Goal: Information Seeking & Learning: Learn about a topic

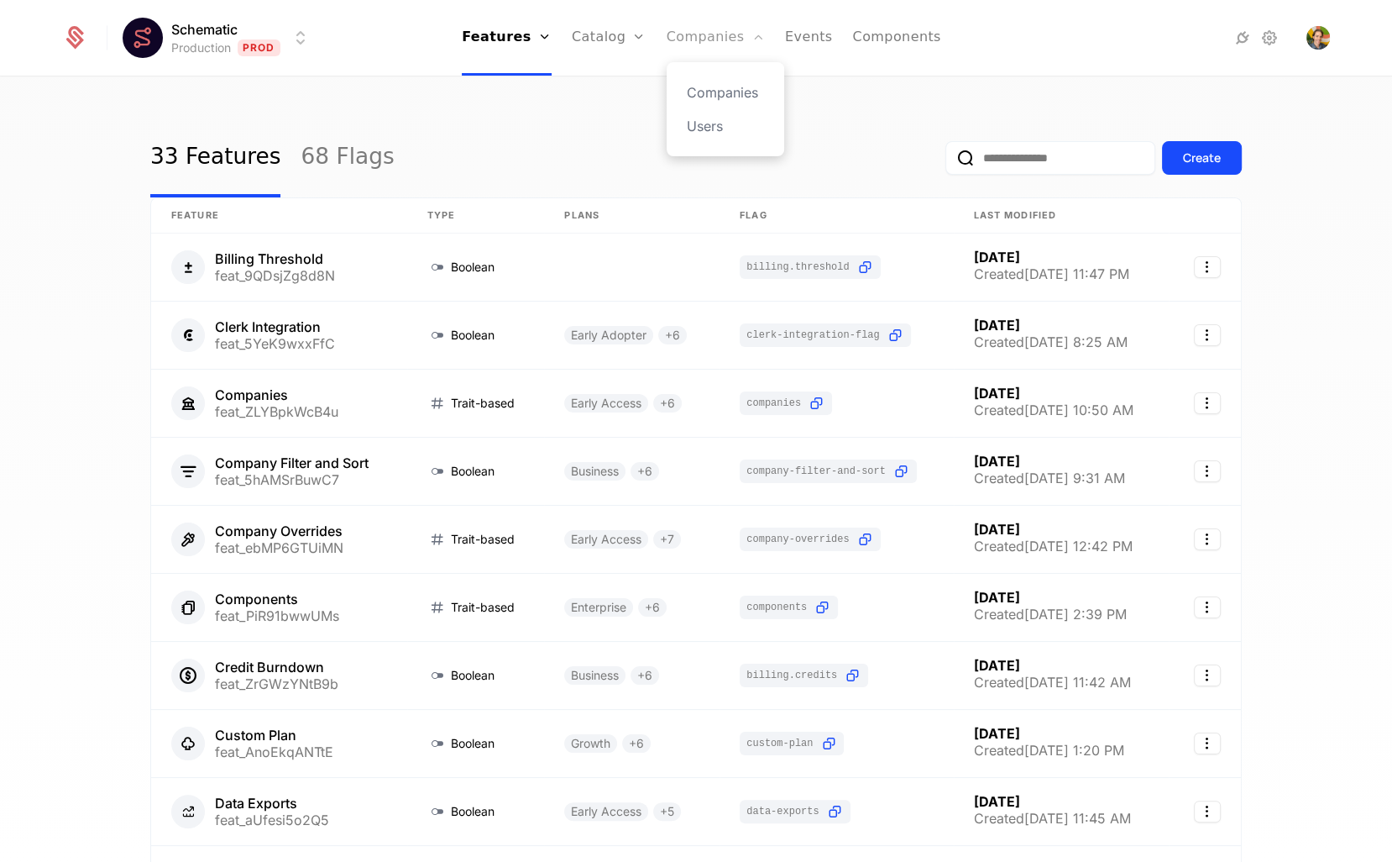
click at [691, 35] on link "Companies" at bounding box center [716, 38] width 98 height 76
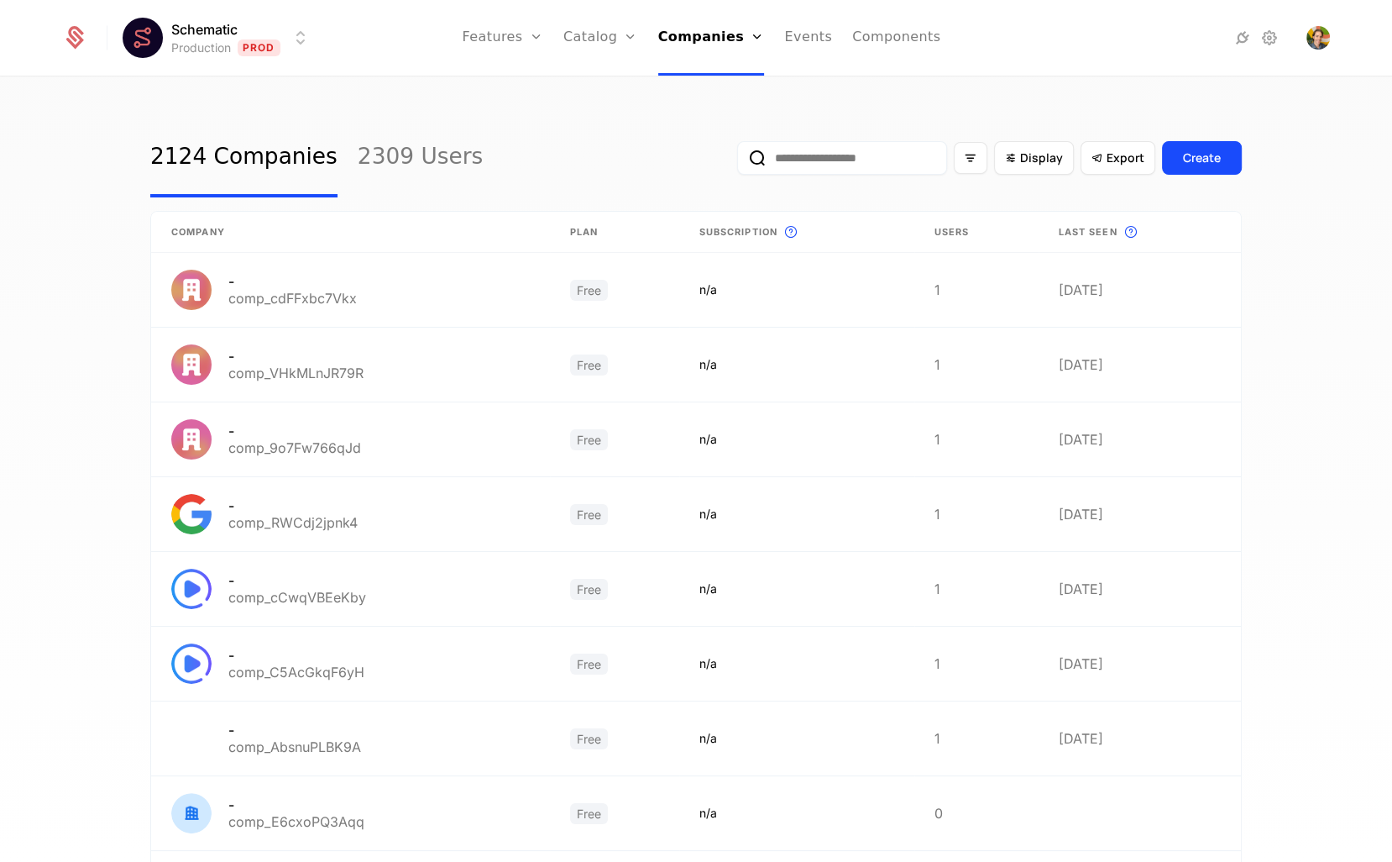
click at [836, 170] on input "email" at bounding box center [842, 158] width 210 height 34
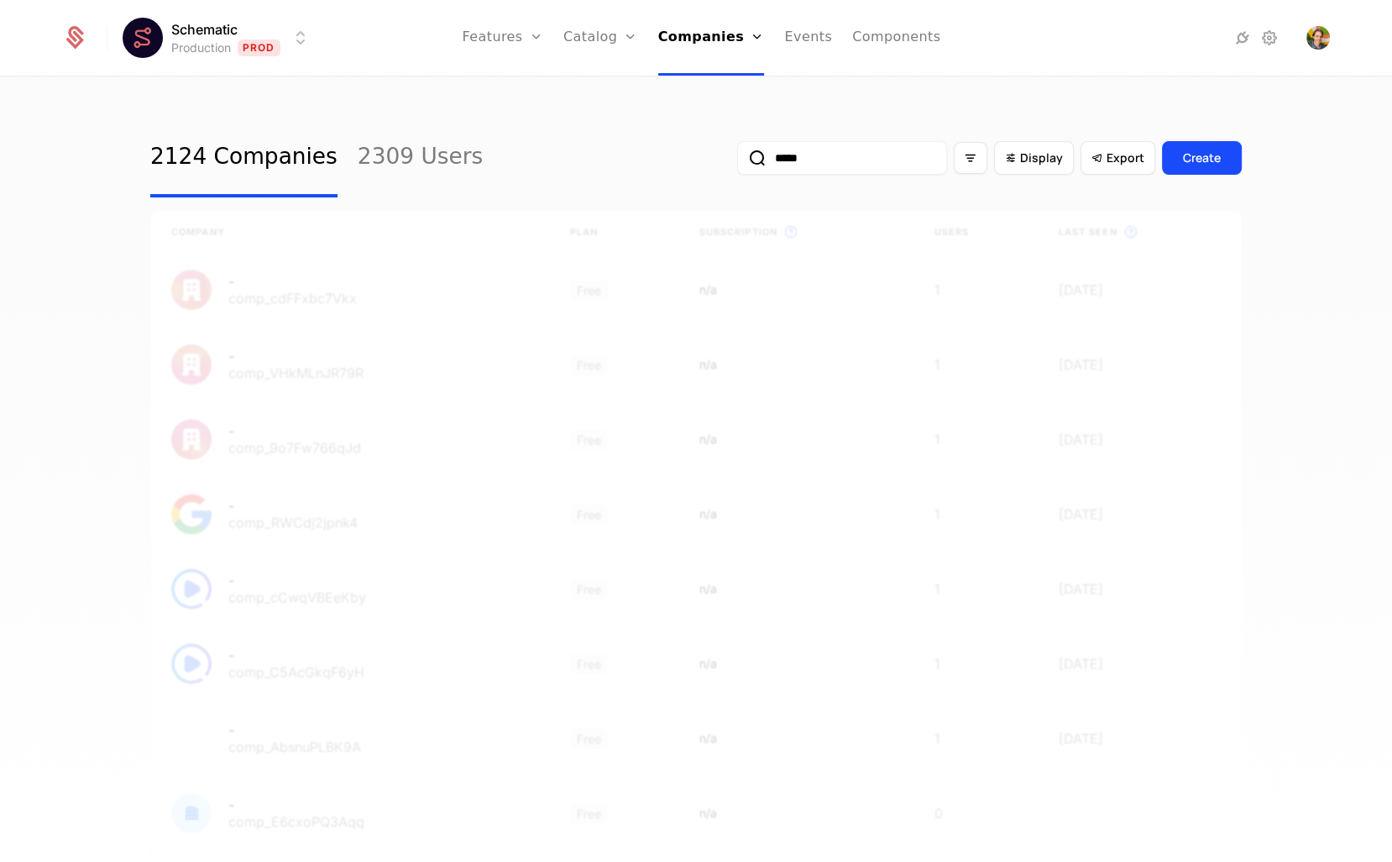
type input "*****"
click at [737, 161] on button "submit" at bounding box center [737, 161] width 0 height 0
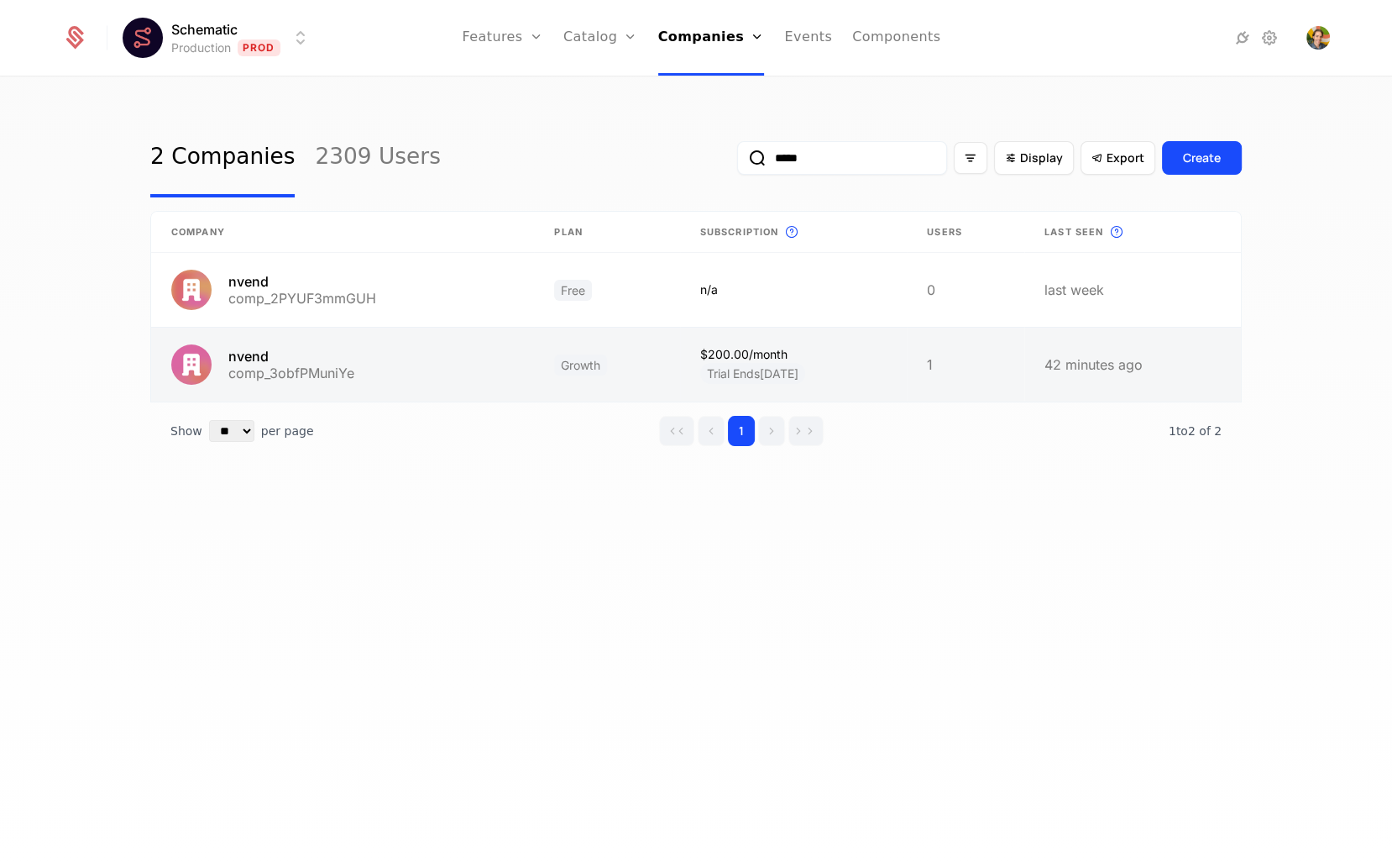
click at [353, 380] on link at bounding box center [342, 364] width 383 height 74
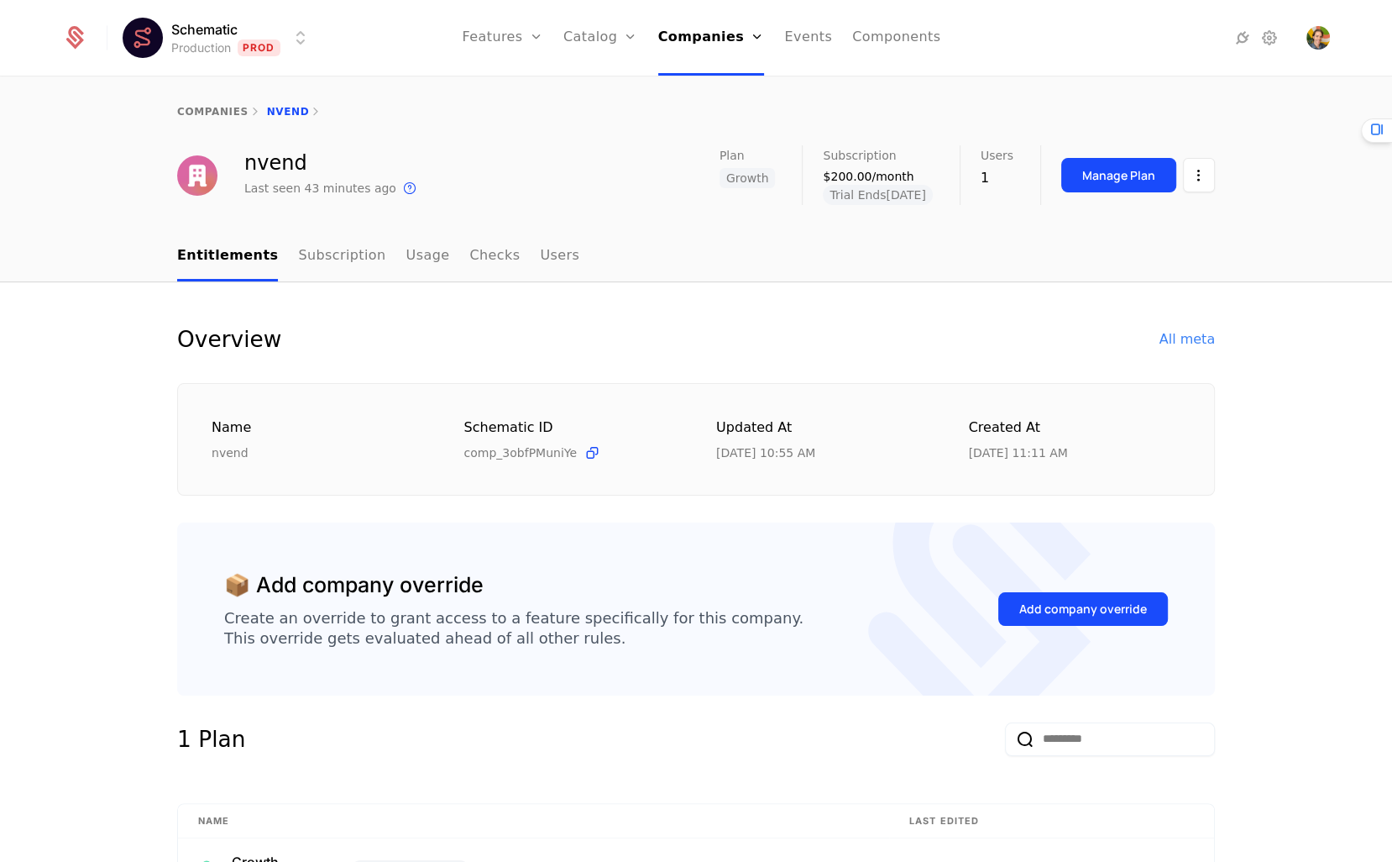
click at [613, 322] on div "Overview All meta" at bounding box center [696, 339] width 1038 height 34
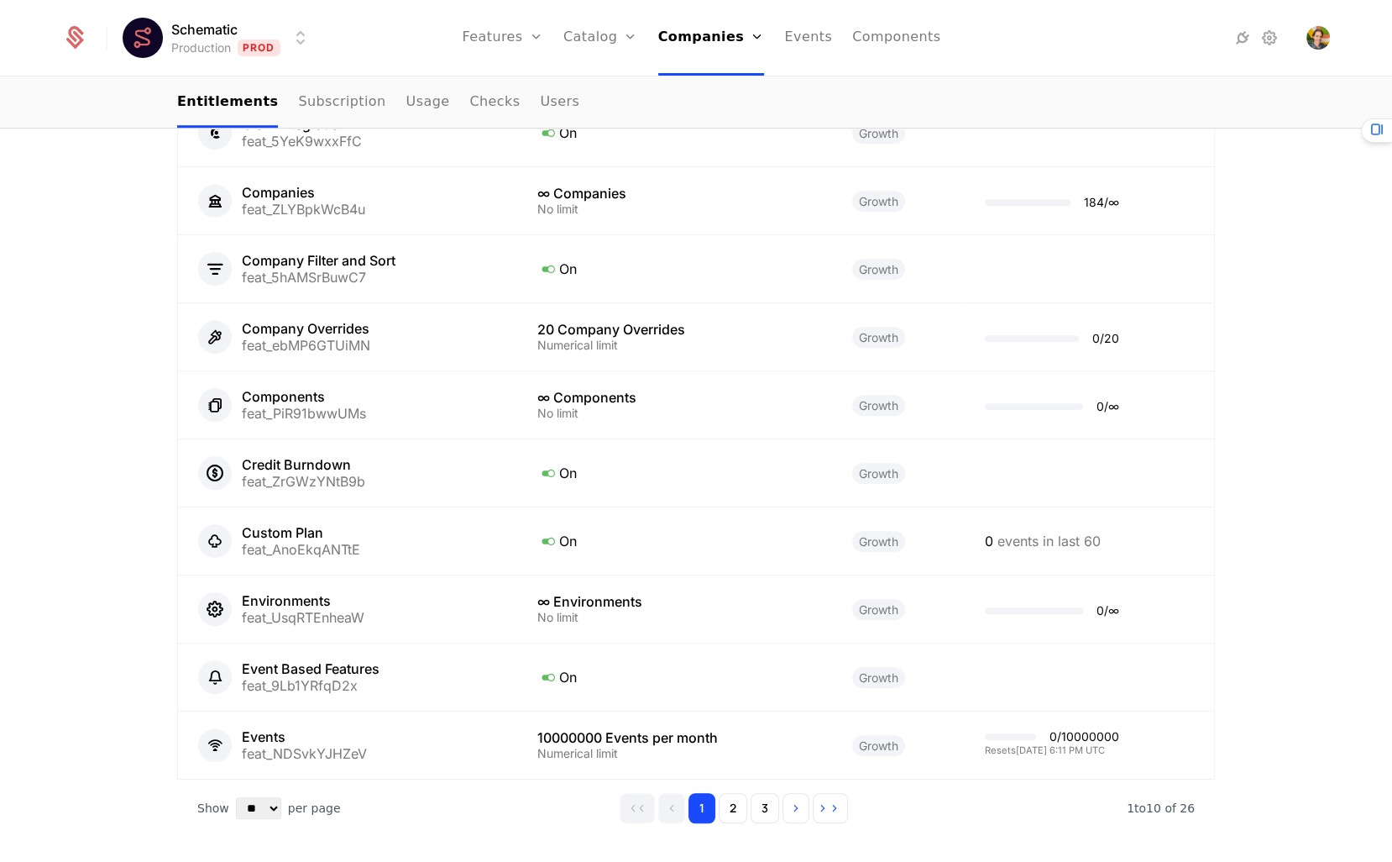
scroll to position [1007, 0]
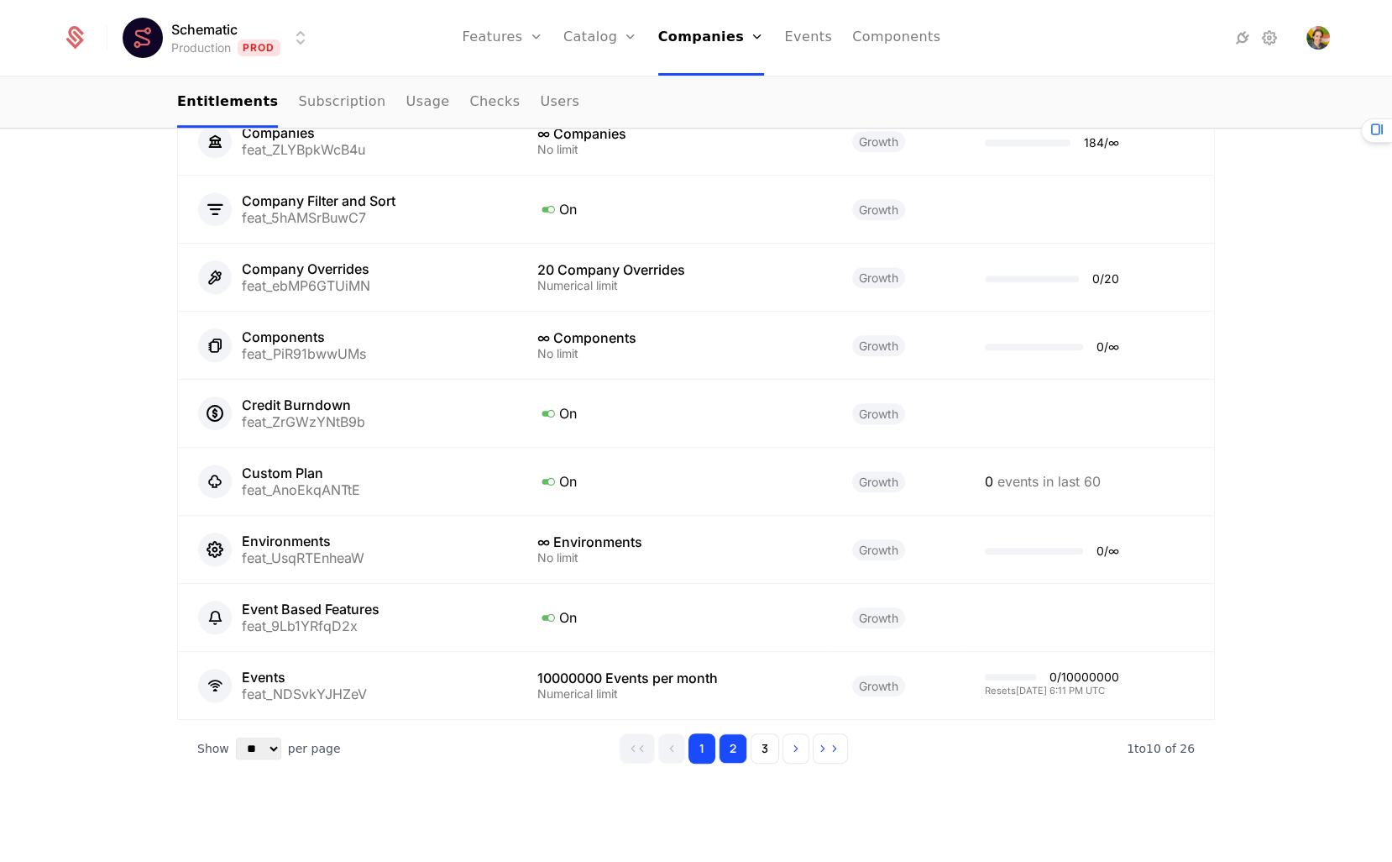
click at [739, 743] on button "2" at bounding box center [733, 748] width 29 height 30
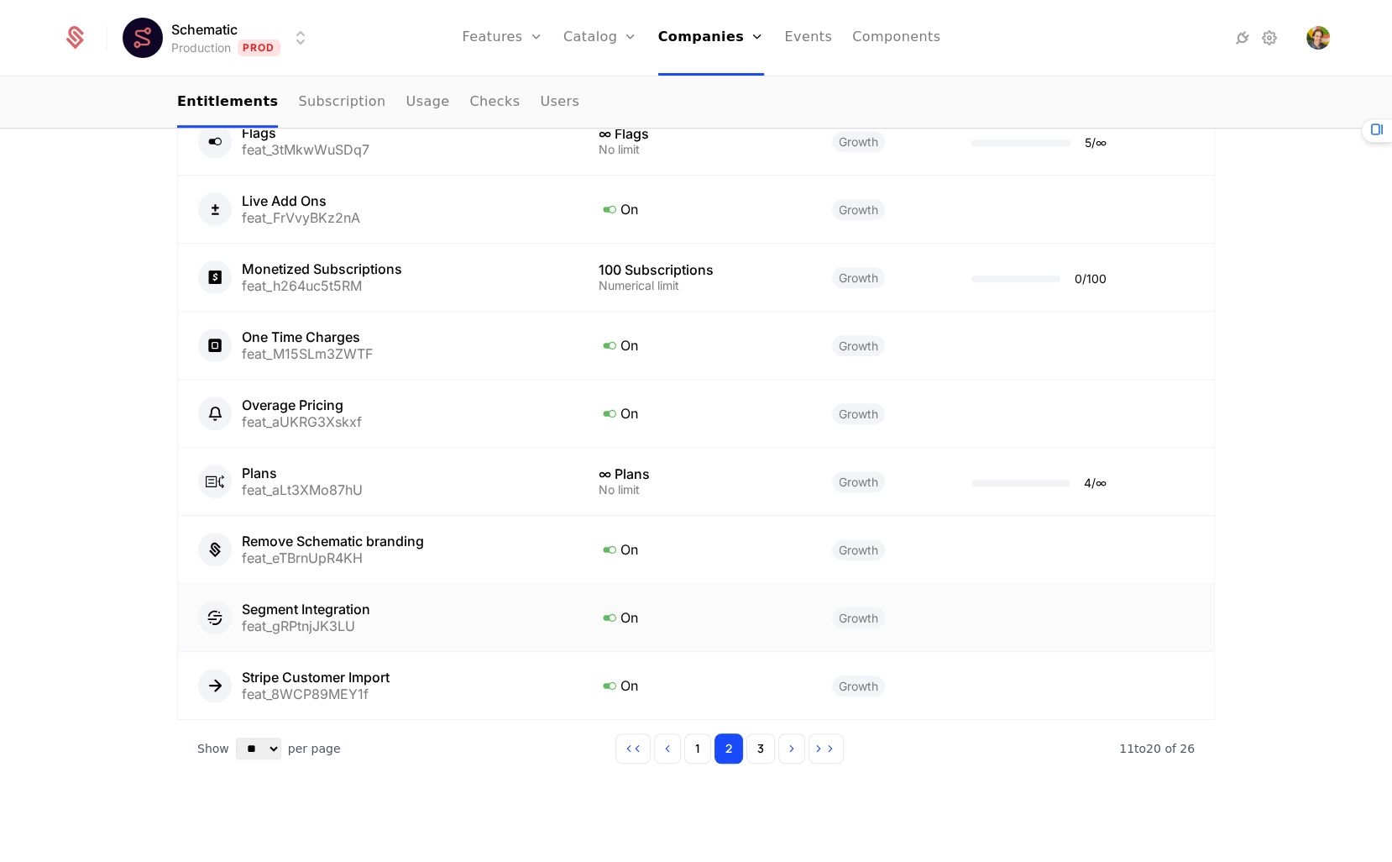
click at [598, 614] on td "On" at bounding box center [694, 618] width 233 height 68
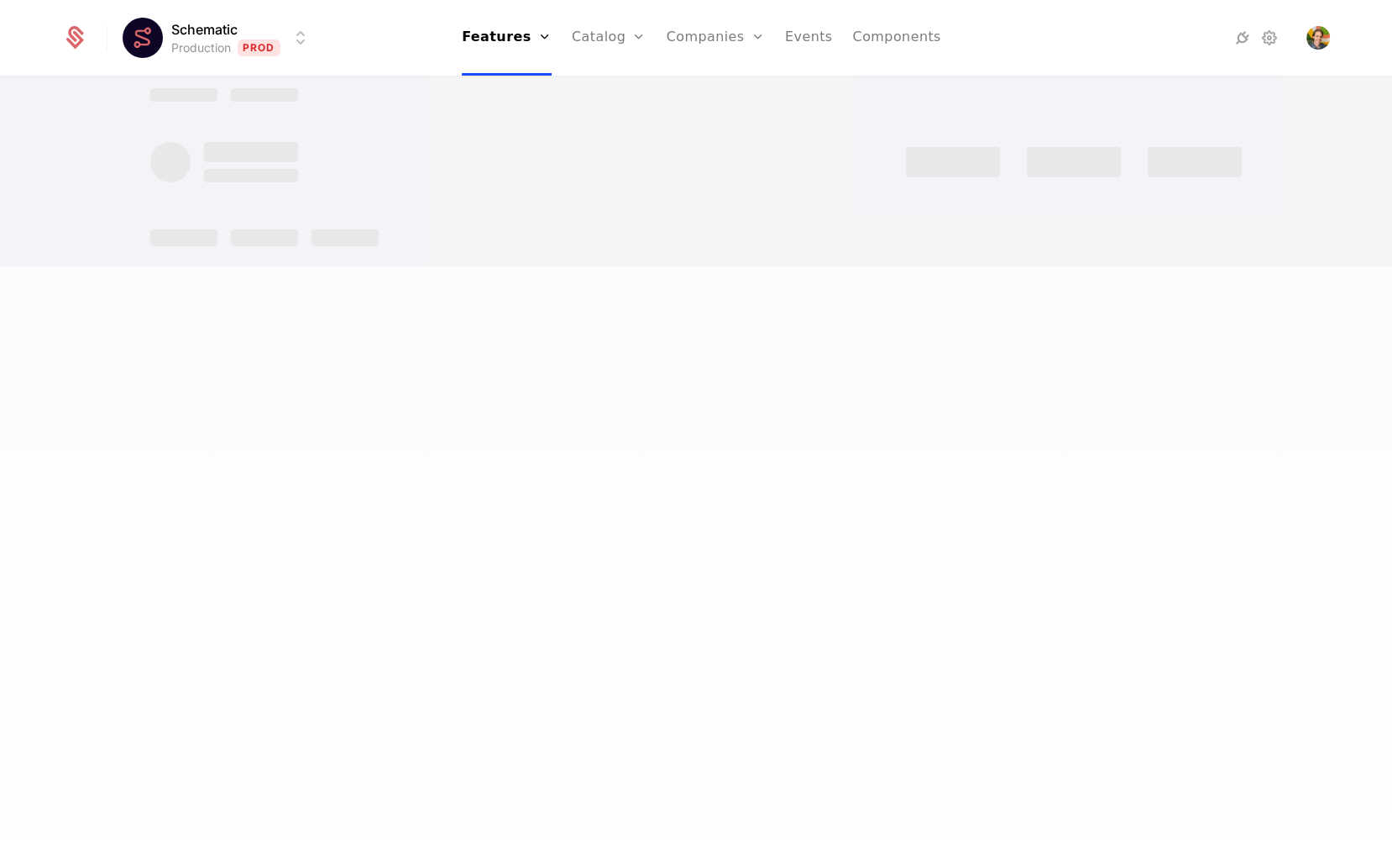
click at [559, 602] on div at bounding box center [696, 431] width 1392 height 862
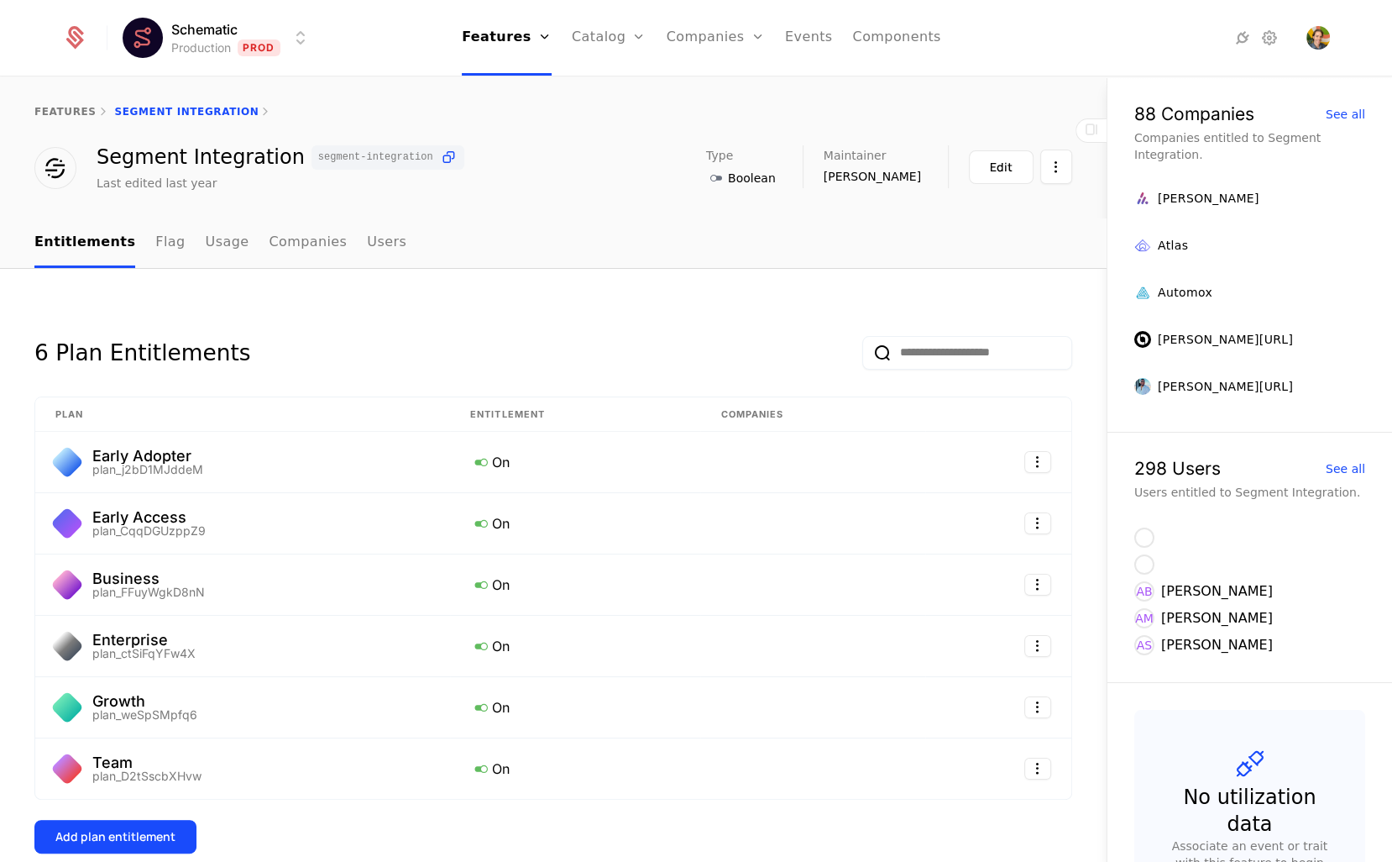
click at [610, 249] on nav "Entitlements Flag Usage Companies Users" at bounding box center [553, 243] width 1038 height 50
drag, startPoint x: 775, startPoint y: 147, endPoint x: 731, endPoint y: 110, distance: 57.8
click at [731, 110] on div "features Segment Integration Segment Integration segment-integration Last edite…" at bounding box center [553, 134] width 1107 height 113
click at [732, 110] on div "features Segment Integration" at bounding box center [553, 111] width 1038 height 13
click at [71, 108] on link "features" at bounding box center [65, 112] width 62 height 12
